Goal: Obtain resource: Obtain resource

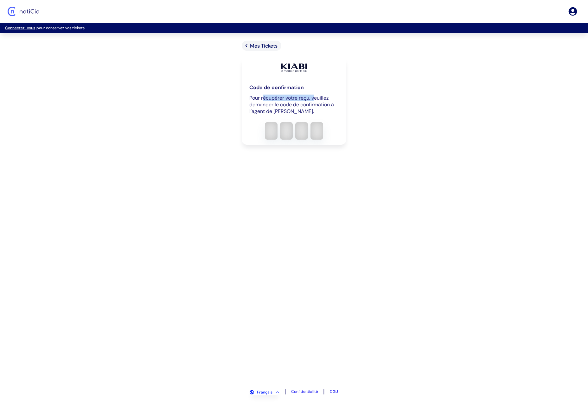
drag, startPoint x: 268, startPoint y: 98, endPoint x: 316, endPoint y: 99, distance: 48.2
click at [315, 99] on p "Pour récupérer votre reçu, veuillez demander le code de confirmation à l’agent …" at bounding box center [293, 104] width 89 height 20
click at [317, 100] on p "Pour récupérer votre reçu, veuillez demander le code de confirmation à l’agent …" at bounding box center [293, 104] width 89 height 20
drag, startPoint x: 265, startPoint y: 105, endPoint x: 319, endPoint y: 105, distance: 53.9
click at [318, 105] on p "Pour récupérer votre reçu, veuillez demander le code de confirmation à l’agent …" at bounding box center [293, 104] width 89 height 20
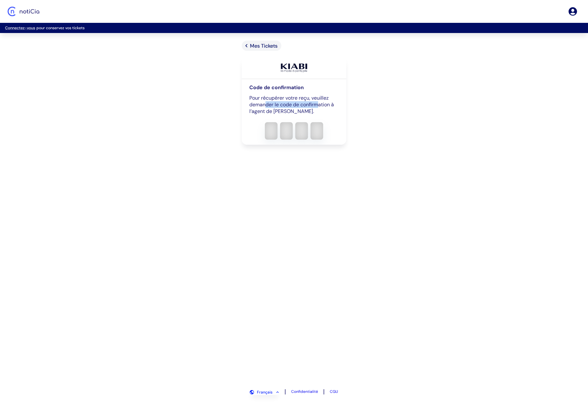
click at [319, 105] on p "Pour récupérer votre reçu, veuillez demander le code de confirmation à l’agent …" at bounding box center [293, 104] width 89 height 20
drag, startPoint x: 304, startPoint y: 110, endPoint x: 248, endPoint y: 92, distance: 58.7
click at [248, 92] on div "Code de confirmation Pour récupérer votre reçu, veuillez demander le code de co…" at bounding box center [294, 112] width 105 height 66
drag, startPoint x: 308, startPoint y: 117, endPoint x: 243, endPoint y: 96, distance: 67.5
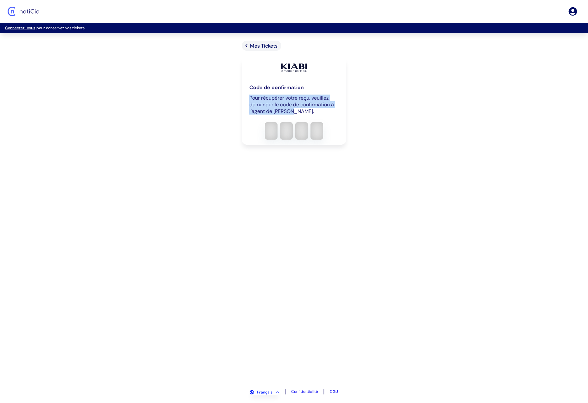
click at [243, 96] on div "Code de confirmation Pour récupérer votre reçu, veuillez demander le code de co…" at bounding box center [294, 112] width 105 height 66
drag, startPoint x: 257, startPoint y: 96, endPoint x: 304, endPoint y: 108, distance: 48.7
click at [304, 108] on div "Code de confirmation Pour récupérer votre reçu, veuillez demander le code de co…" at bounding box center [294, 112] width 105 height 66
click at [304, 108] on p "Pour récupérer votre reçu, veuillez demander le code de confirmation à l’agent …" at bounding box center [293, 104] width 89 height 20
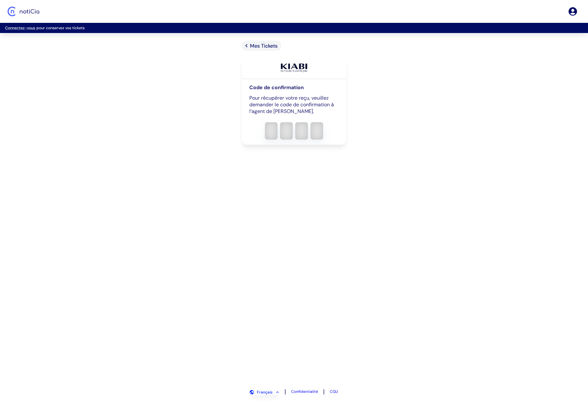
click at [272, 126] on input "verification input" at bounding box center [293, 130] width 89 height 17
click at [272, 130] on input "verification input" at bounding box center [293, 130] width 89 height 17
type input "1234"
click at [265, 46] on span "Mes Tickets" at bounding box center [264, 45] width 28 height 7
click at [162, 68] on div "Mes Tickets Code de confirmation Pour récupérer votre reçu, veuillez demander l…" at bounding box center [294, 212] width 588 height 342
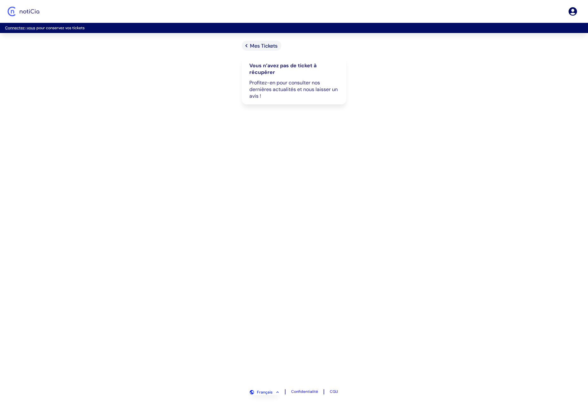
click at [411, 139] on div "Mes Tickets Vous n’avez pas de ticket à récupérer Profitez-en pour consulter no…" at bounding box center [294, 212] width 588 height 342
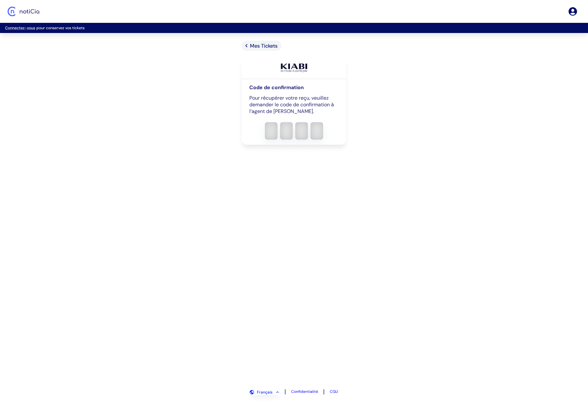
click at [177, 45] on div "Mes Tickets Code de confirmation Pour récupérer votre reçu, veuillez demander l…" at bounding box center [294, 212] width 588 height 342
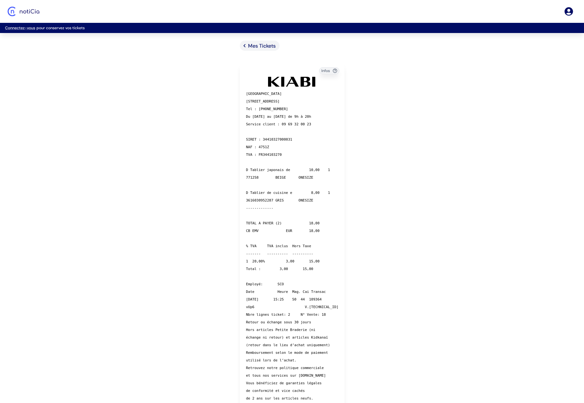
click at [359, 195] on div "Mes Tickets Infos [GEOGRAPHIC_DATA][STREET_ADDRESS] Tel : [PHONE_NUMBER] Du [DA…" at bounding box center [292, 266] width 141 height 451
drag, startPoint x: 359, startPoint y: 195, endPoint x: 347, endPoint y: 196, distance: 11.8
click at [359, 195] on div "Mes Tickets Infos [GEOGRAPHIC_DATA][STREET_ADDRESS] Tel : [PHONE_NUMBER] Du [DA…" at bounding box center [292, 266] width 141 height 451
click at [242, 163] on div "[GEOGRAPHIC_DATA][STREET_ADDRESS] Tel : [PHONE_NUMBER] Du [DATE] au [DATE] de 9…" at bounding box center [292, 269] width 105 height 385
click at [333, 198] on div "[GEOGRAPHIC_DATA][STREET_ADDRESS] Tel : [PHONE_NUMBER] Du [DATE] au [DATE] de 9…" at bounding box center [292, 269] width 105 height 385
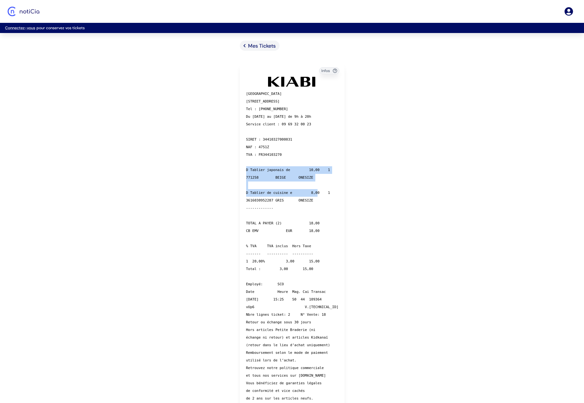
drag, startPoint x: 213, startPoint y: 169, endPoint x: 312, endPoint y: 198, distance: 103.1
click at [312, 197] on div "Mes Tickets Infos KIABI VILLAGE 2 avenue de l Avenir, Lezennes Tel : 03 20 19 0…" at bounding box center [292, 266] width 584 height 451
click at [320, 202] on pre "KIABI VILLAGE 2 avenue de l Avenir, Lezennes Tel : 03 20 19 05 70 Du lundi au s…" at bounding box center [292, 276] width 92 height 372
click at [321, 202] on pre "KIABI VILLAGE 2 avenue de l Avenir, Lezennes Tel : 03 20 19 05 70 Du lundi au s…" at bounding box center [292, 276] width 92 height 372
click at [352, 194] on div "Infos KIABI VILLAGE 2 avenue de l Avenir, Lezennes Tel : 03 20 19 05 70 Du lund…" at bounding box center [292, 274] width 120 height 434
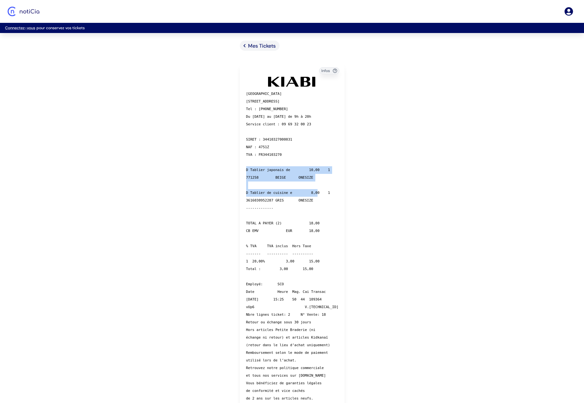
click at [372, 178] on div "Mes Tickets Infos KIABI VILLAGE 2 avenue de l Avenir, Lezennes Tel : 03 20 19 0…" at bounding box center [292, 266] width 584 height 451
click at [310, 165] on pre "KIABI VILLAGE 2 avenue de l Avenir, Lezennes Tel : 03 20 19 05 70 Du lundi au s…" at bounding box center [292, 276] width 92 height 372
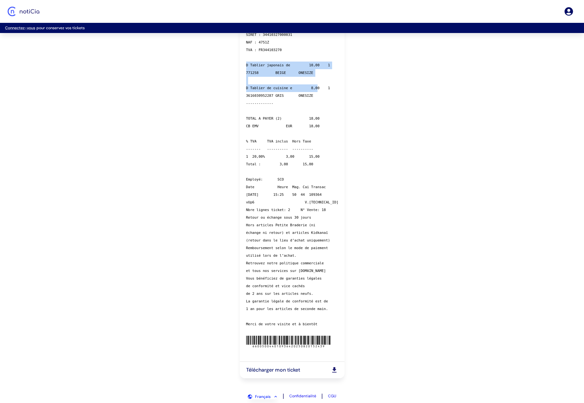
scroll to position [109, 0]
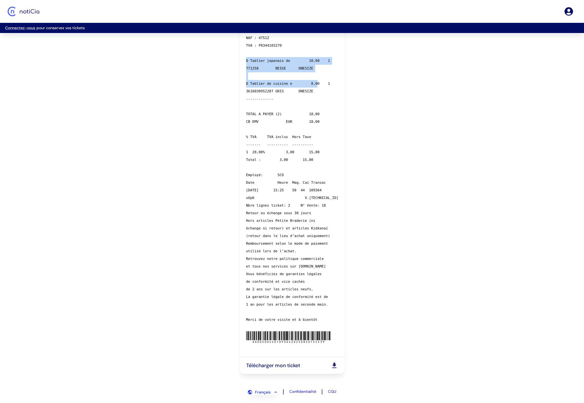
click at [310, 217] on pre "KIABI VILLAGE 2 avenue de l Avenir, Lezennes Tel : 03 20 19 05 70 Du lundi au s…" at bounding box center [292, 167] width 92 height 372
click at [314, 186] on pre "KIABI VILLAGE 2 avenue de l Avenir, Lezennes Tel : 03 20 19 05 70 Du lundi au s…" at bounding box center [292, 167] width 92 height 372
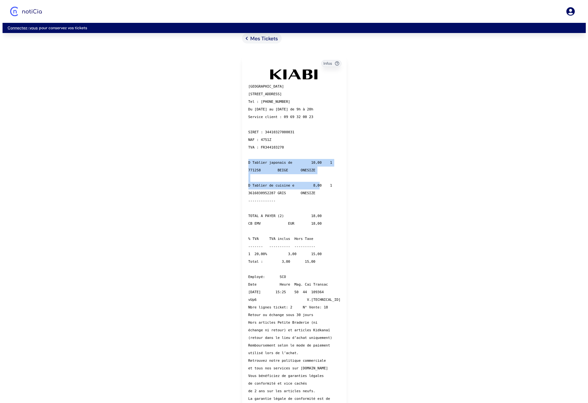
scroll to position [0, 0]
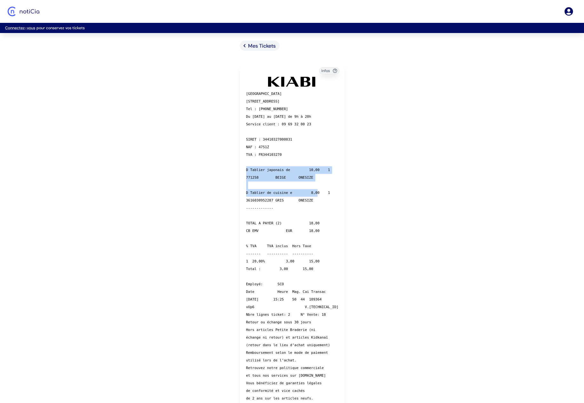
click at [310, 181] on pre "KIABI VILLAGE 2 avenue de l Avenir, Lezennes Tel : 03 20 19 05 70 Du lundi au s…" at bounding box center [292, 276] width 92 height 372
click at [294, 191] on pre "KIABI VILLAGE 2 avenue de l Avenir, Lezennes Tel : 03 20 19 05 70 Du lundi au s…" at bounding box center [292, 276] width 92 height 372
click at [294, 192] on pre "KIABI VILLAGE 2 avenue de l Avenir, Lezennes Tel : 03 20 19 05 70 Du lundi au s…" at bounding box center [292, 276] width 92 height 372
click at [317, 204] on pre "KIABI VILLAGE 2 avenue de l Avenir, Lezennes Tel : 03 20 19 05 70 Du lundi au s…" at bounding box center [292, 276] width 92 height 372
click at [291, 186] on pre "KIABI VILLAGE 2 avenue de l Avenir, Lezennes Tel : 03 20 19 05 70 Du lundi au s…" at bounding box center [292, 276] width 92 height 372
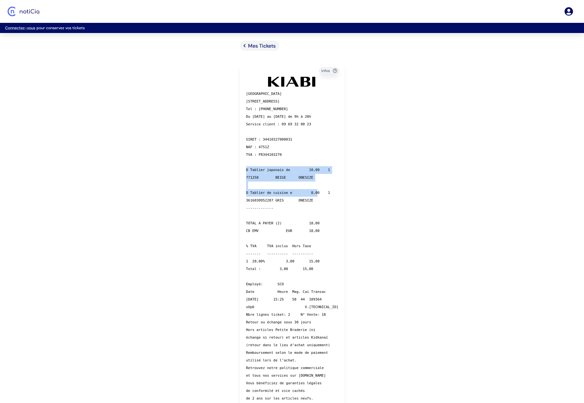
click at [287, 165] on pre "KIABI VILLAGE 2 avenue de l Avenir, Lezennes Tel : 03 20 19 05 70 Du lundi au s…" at bounding box center [292, 276] width 92 height 372
click at [271, 153] on pre "KIABI VILLAGE 2 avenue de l Avenir, Lezennes Tel : 03 20 19 05 70 Du lundi au s…" at bounding box center [292, 276] width 92 height 372
click at [284, 154] on pre "KIABI VILLAGE 2 avenue de l Avenir, Lezennes Tel : 03 20 19 05 70 Du lundi au s…" at bounding box center [292, 276] width 92 height 372
click at [257, 153] on pre "KIABI VILLAGE 2 avenue de l Avenir, Lezennes Tel : 03 20 19 05 70 Du lundi au s…" at bounding box center [292, 276] width 92 height 372
click at [277, 162] on pre "KIABI VILLAGE 2 avenue de l Avenir, Lezennes Tel : 03 20 19 05 70 Du lundi au s…" at bounding box center [292, 276] width 92 height 372
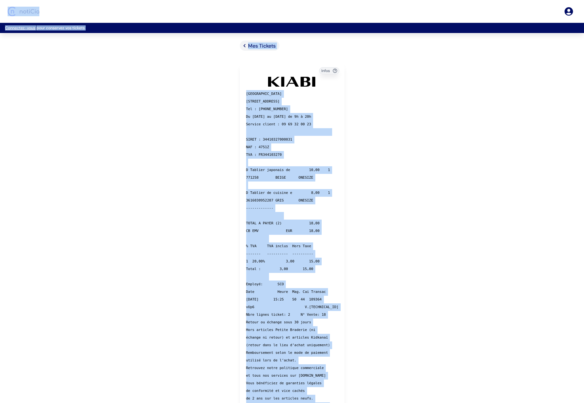
click at [395, 158] on div "Mes Tickets Infos KIABI VILLAGE 2 avenue de l Avenir, Lezennes Tel : 03 20 19 0…" at bounding box center [292, 266] width 584 height 451
click at [290, 87] on icon "html-document" at bounding box center [292, 82] width 48 height 10
click at [308, 79] on icon "html-document" at bounding box center [292, 82] width 48 height 10
click at [304, 79] on icon "html-document" at bounding box center [306, 82] width 10 height 10
click at [304, 79] on icon "html-document" at bounding box center [292, 82] width 48 height 10
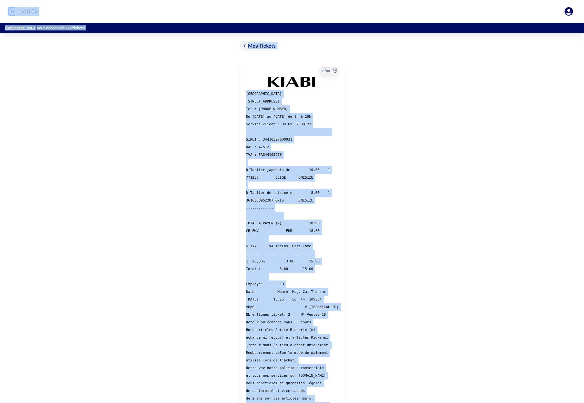
click at [116, 39] on div "Connectez-vous pour conservez vos tickets Mes Tickets Infos KIABI VILLAGE 2 ave…" at bounding box center [292, 201] width 584 height 403
click at [90, 12] on div at bounding box center [292, 11] width 584 height 23
click at [44, 8] on div at bounding box center [292, 11] width 584 height 23
click at [25, 11] on img "Logo Noticia" at bounding box center [24, 12] width 32 height 10
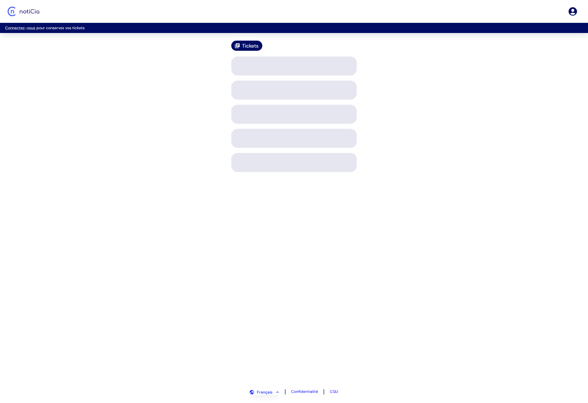
click at [25, 11] on img "Logo Noticia" at bounding box center [24, 12] width 32 height 10
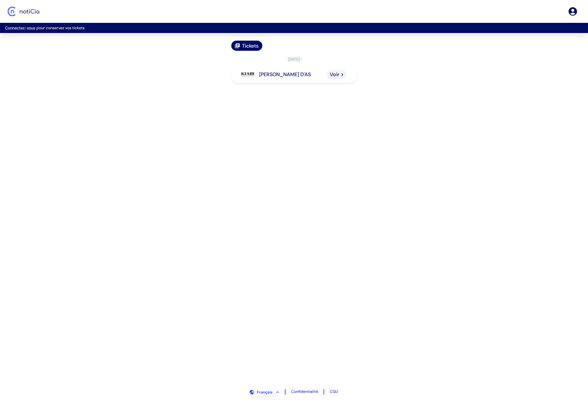
click at [131, 83] on div "Tickets 20/08/2025 KIABI VILLENEUVE D'AS Voir" at bounding box center [294, 212] width 588 height 342
click at [262, 44] on div "Tickets" at bounding box center [246, 46] width 31 height 10
click at [266, 69] on div "KIABI VILLENEUVE D'AS Voir" at bounding box center [294, 74] width 126 height 17
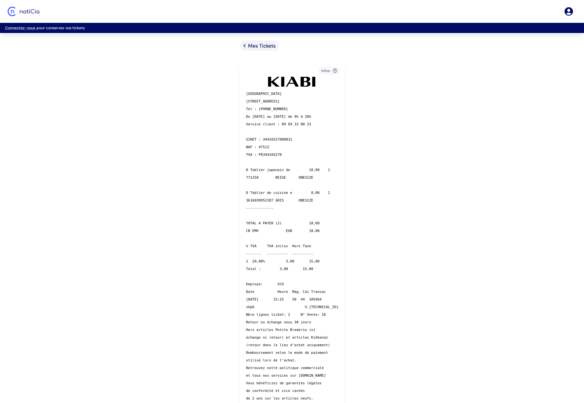
click at [333, 71] on icon "button" at bounding box center [334, 70] width 5 height 5
click at [332, 68] on icon "button" at bounding box center [334, 70] width 5 height 5
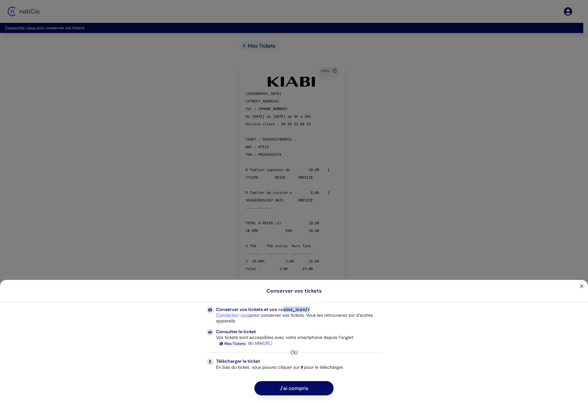
drag, startPoint x: 316, startPoint y: 311, endPoint x: 284, endPoint y: 311, distance: 32.0
click at [284, 311] on p "Conserver vos tickets et vos <coins_icon/>" at bounding box center [298, 309] width 165 height 6
click at [283, 312] on p "Conserver vos tickets et vos <coins_icon/>" at bounding box center [298, 309] width 165 height 6
drag, startPoint x: 291, startPoint y: 316, endPoint x: 311, endPoint y: 316, distance: 20.6
click at [311, 316] on div "Connectez-vous pour conserver vos tickets. Vous les retrouverez sur d’autres ap…" at bounding box center [298, 317] width 165 height 11
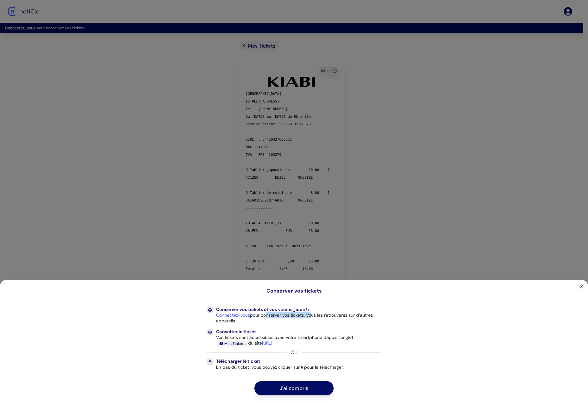
click at [311, 316] on div "Connectez-vous pour conserver vos tickets. Vous les retrouverez sur d’autres ap…" at bounding box center [298, 317] width 165 height 11
drag, startPoint x: 381, startPoint y: 317, endPoint x: 269, endPoint y: 318, distance: 111.6
click at [269, 318] on div "Conserver vos tickets et vos <coins_icon/> Connectez-vous pour conserver vos ti…" at bounding box center [294, 350] width 190 height 89
click at [269, 319] on div "Connectez-vous pour conserver vos tickets. Vous les retrouverez sur d’autres ap…" at bounding box center [298, 317] width 165 height 11
drag, startPoint x: 265, startPoint y: 330, endPoint x: 239, endPoint y: 331, distance: 25.7
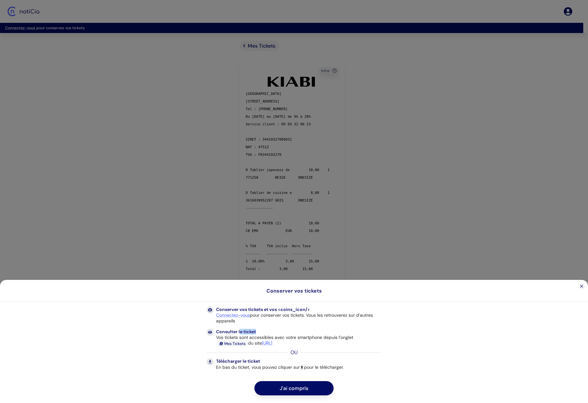
click at [239, 331] on p "Consulter le ticket" at bounding box center [298, 331] width 165 height 6
click at [270, 331] on p "Consulter le ticket" at bounding box center [298, 331] width 165 height 6
drag, startPoint x: 231, startPoint y: 337, endPoint x: 295, endPoint y: 337, distance: 63.4
click at [292, 337] on div "Vos tickets sont accessibles avec votre smartphone depuis l’onglet Mes Tickets …" at bounding box center [298, 340] width 165 height 12
click at [298, 337] on div "Vos tickets sont accessibles avec votre smartphone depuis l’onglet Mes Tickets …" at bounding box center [298, 340] width 165 height 12
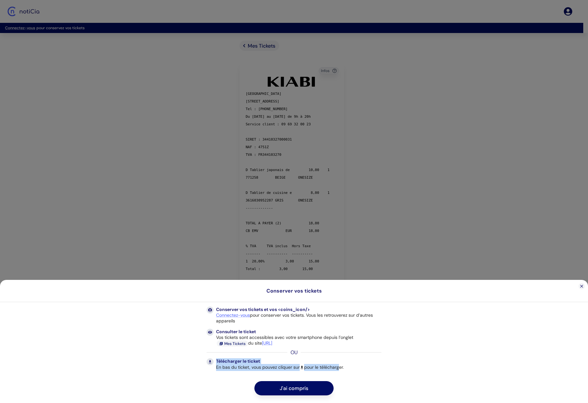
drag, startPoint x: 217, startPoint y: 360, endPoint x: 340, endPoint y: 367, distance: 122.9
click at [340, 367] on div "Télécharger le ticket En bas du ticket, vous pouvez cliquer sur pour le télécha…" at bounding box center [294, 364] width 175 height 13
click at [340, 367] on div "En bas du ticket, vous pouvez cliquer sur pour le télécharger." at bounding box center [280, 367] width 128 height 7
click at [307, 388] on button "J'ai compris" at bounding box center [294, 388] width 79 height 14
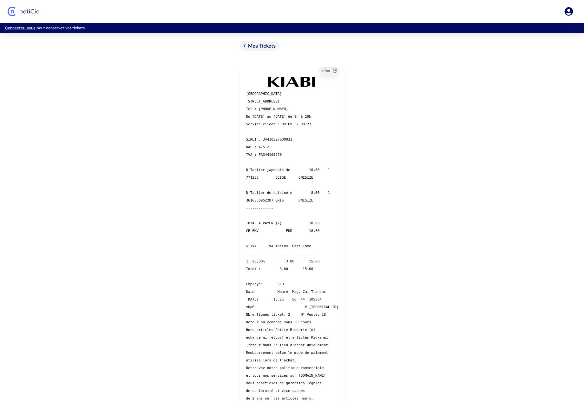
click at [271, 40] on div "Connectez-vous pour conservez vos tickets Mes Tickets Infos KIABI VILLAGE 2 ave…" at bounding box center [292, 201] width 584 height 403
click at [267, 46] on span "Mes Tickets" at bounding box center [262, 45] width 28 height 7
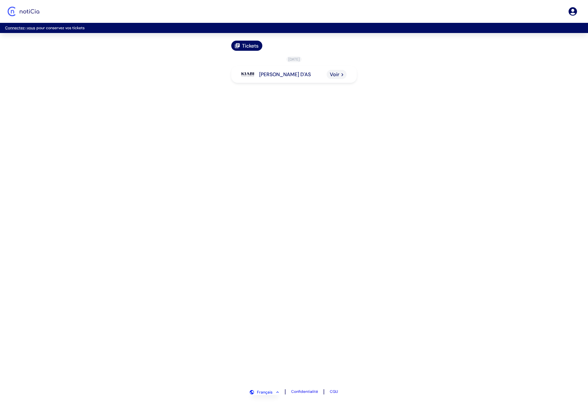
click at [276, 80] on div "KIABI VILLENEUVE D'AS Voir" at bounding box center [294, 74] width 126 height 17
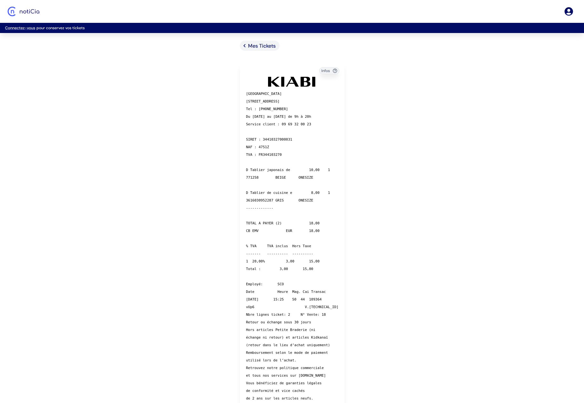
drag, startPoint x: 163, startPoint y: 50, endPoint x: 165, endPoint y: 47, distance: 3.3
